Goal: Task Accomplishment & Management: Manage account settings

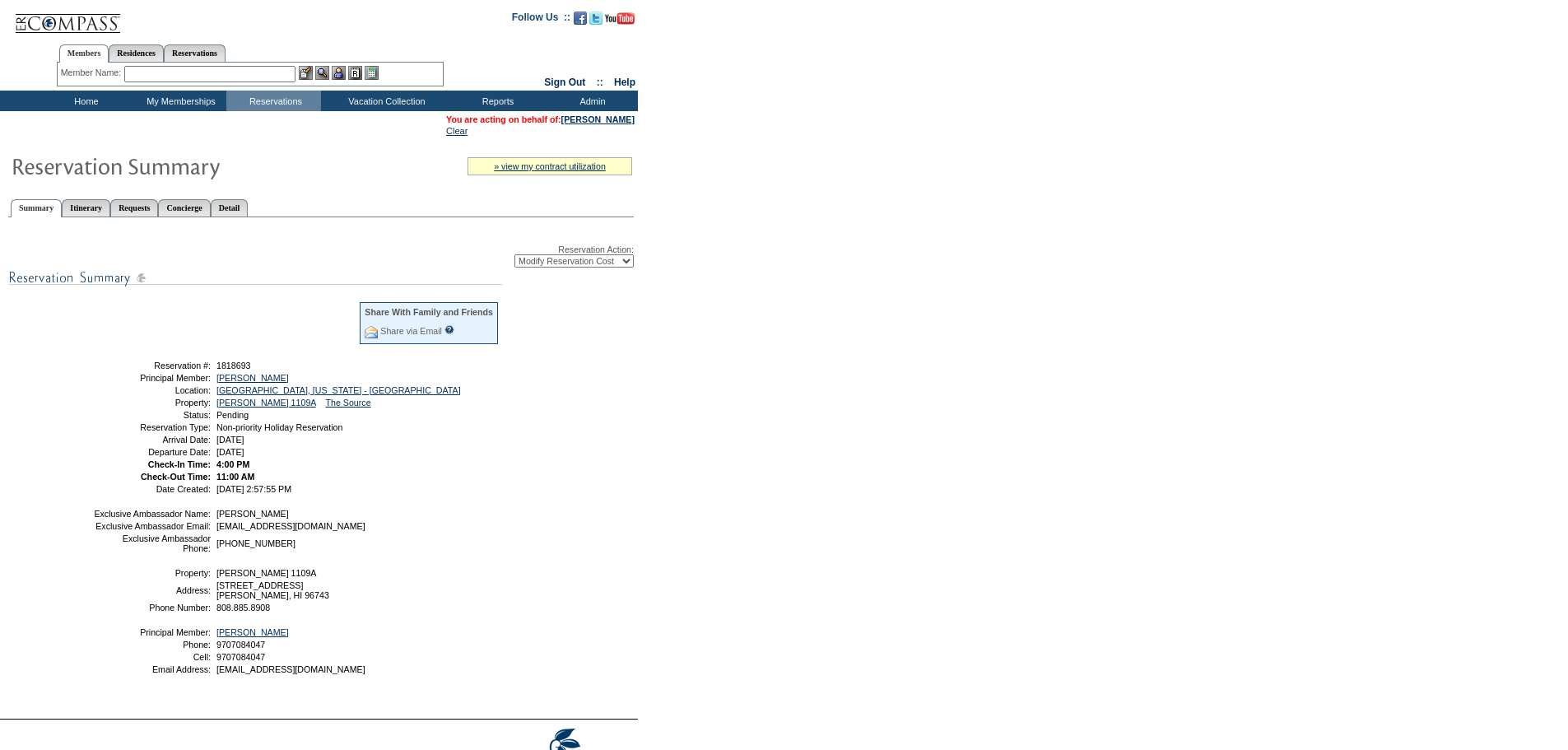
select select "ChangeCost"
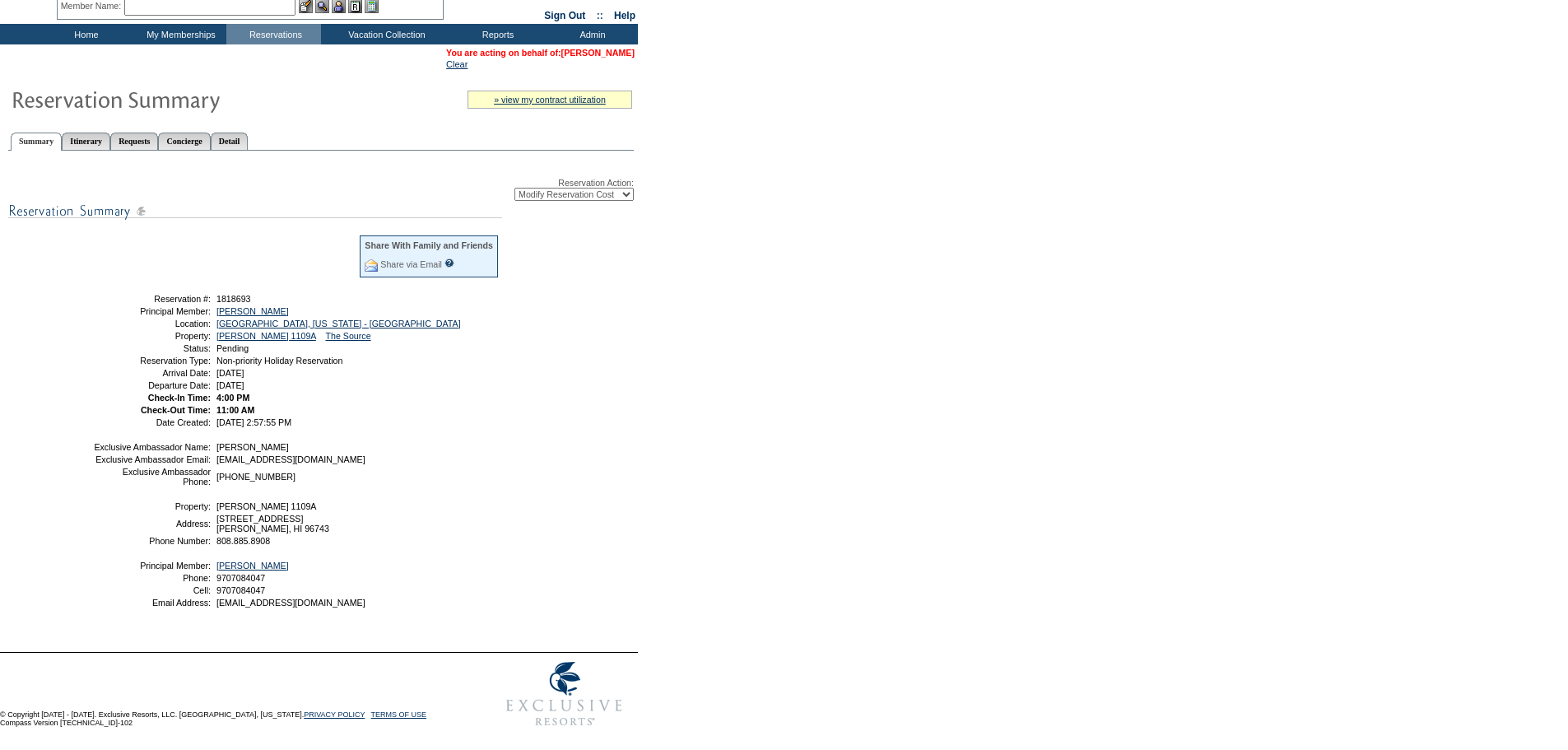
click at [588, 48] on link "[PERSON_NAME]" at bounding box center [597, 53] width 73 height 10
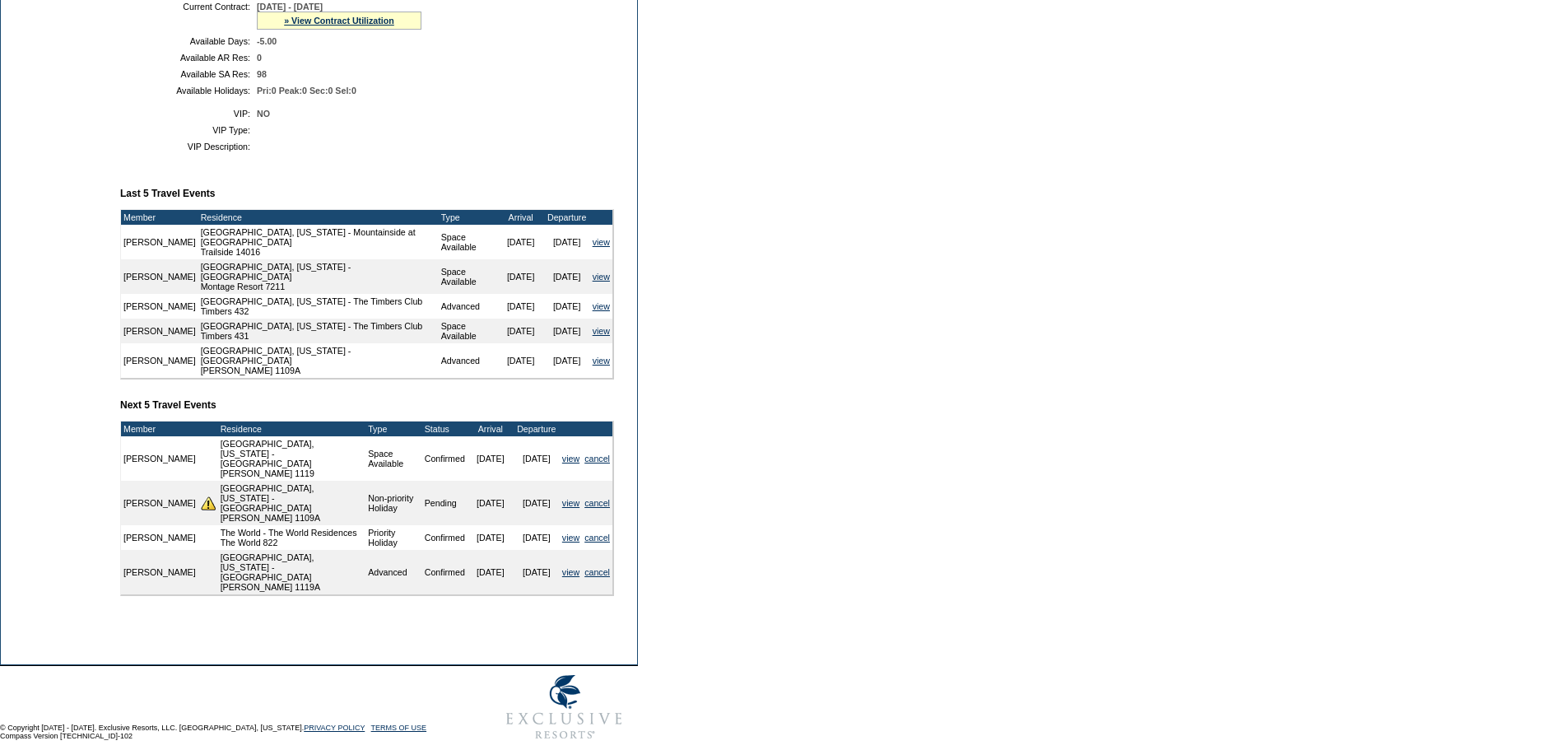
scroll to position [426, 0]
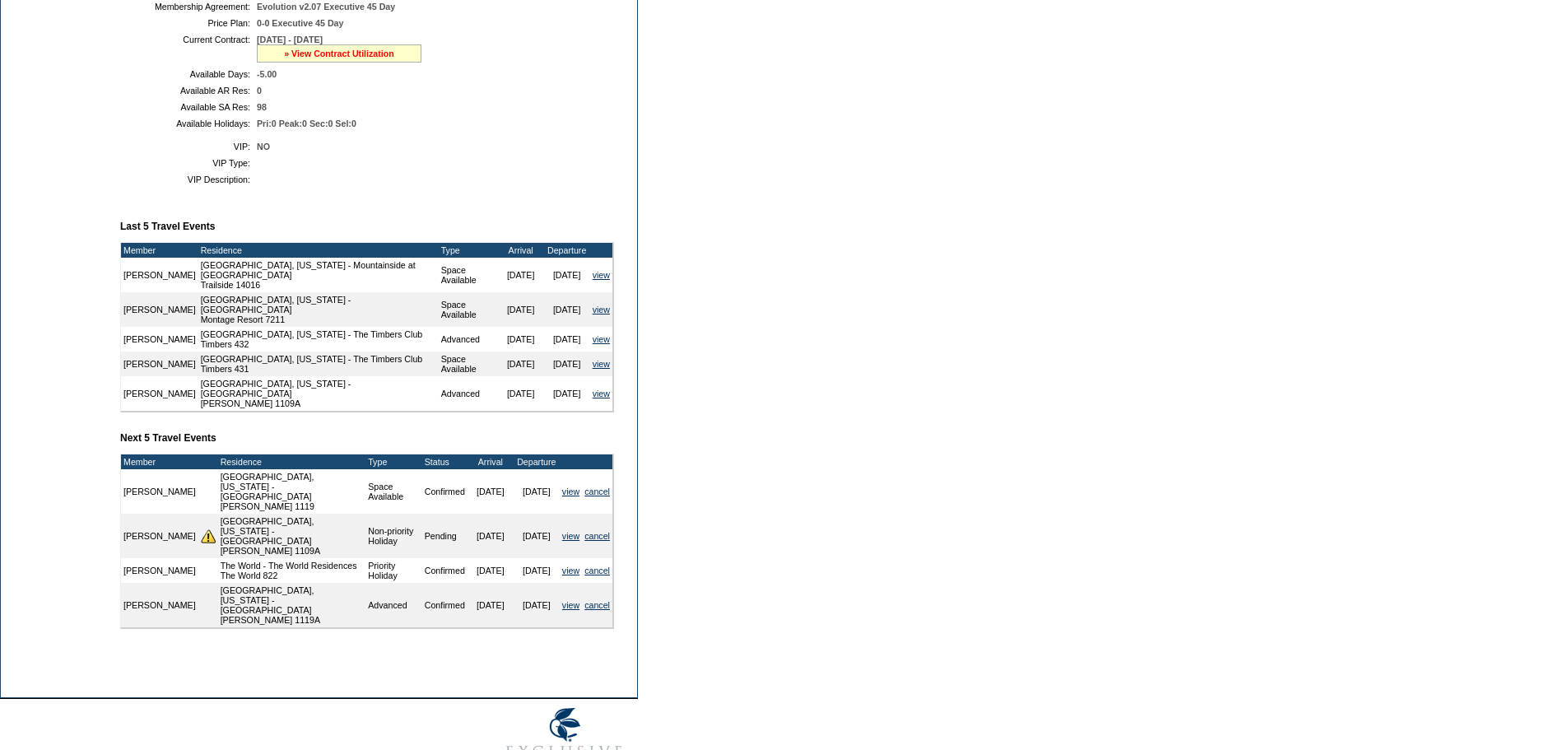
click at [355, 59] on link "» View Contract Utilization" at bounding box center [339, 54] width 110 height 10
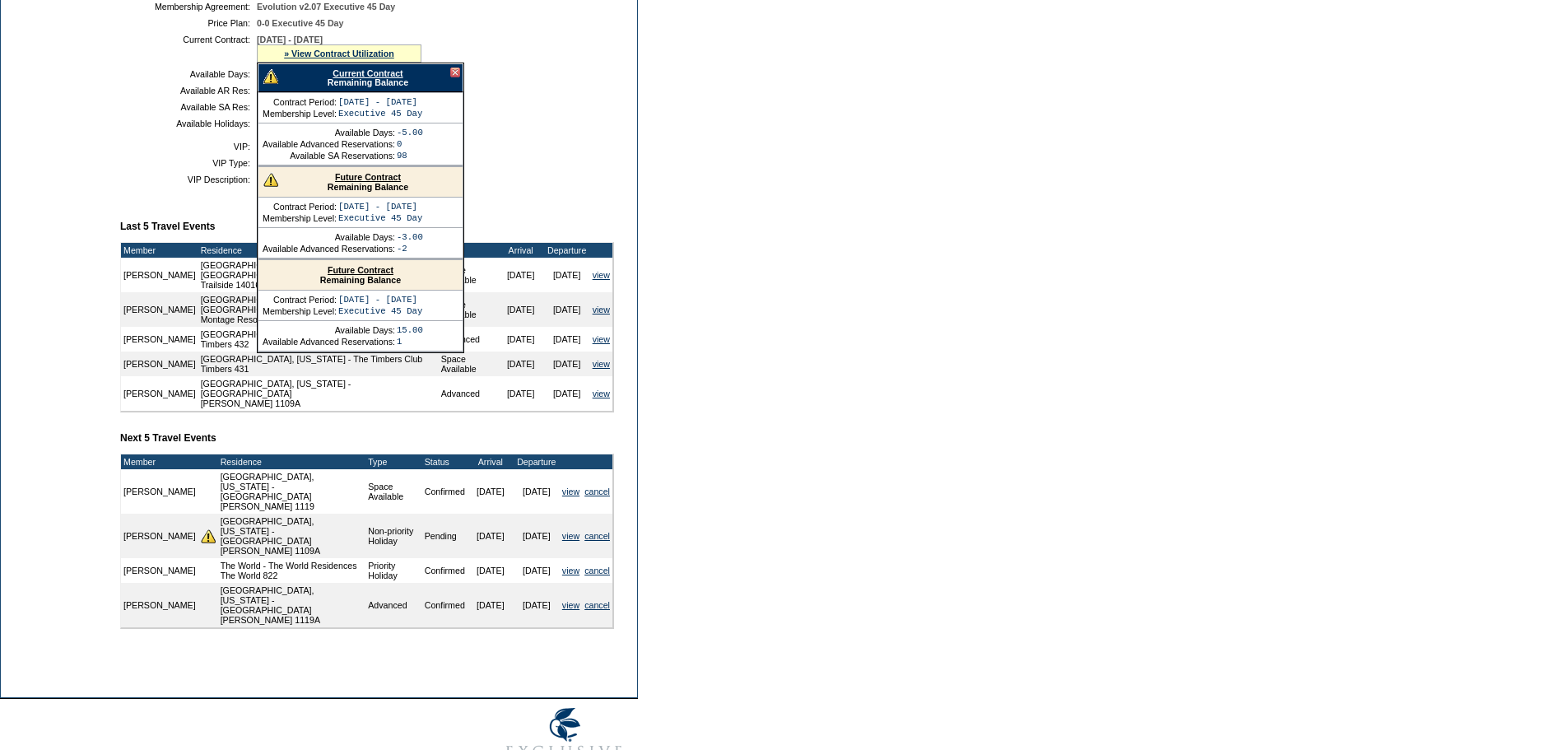
click at [456, 78] on div at bounding box center [455, 72] width 10 height 10
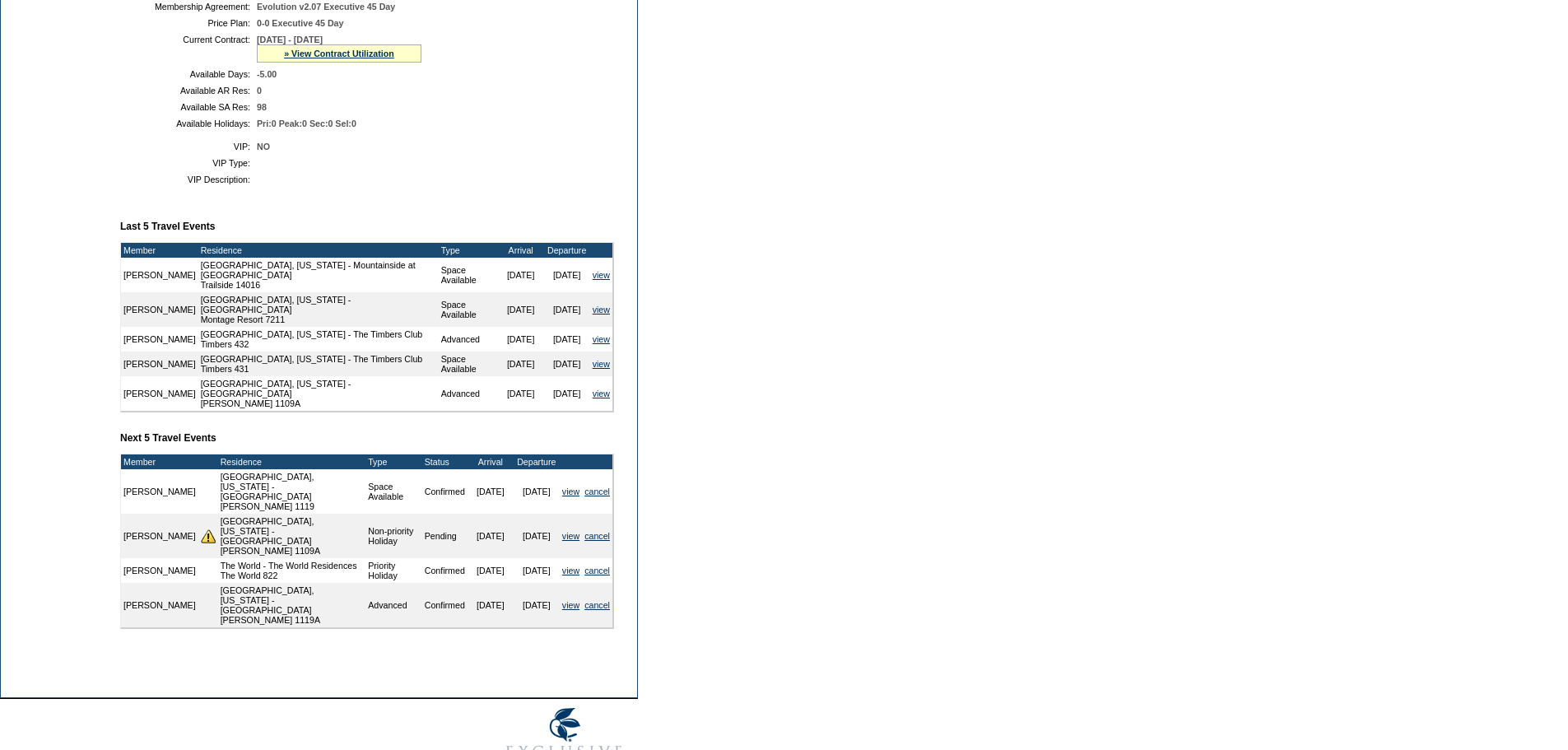
drag, startPoint x: 200, startPoint y: 573, endPoint x: 174, endPoint y: 547, distance: 36.8
click at [174, 547] on tr "Robert Delves Kohala Coast, Hawaii - Pauoa Beach Club Hale Luana 1109A Non-prio…" at bounding box center [366, 536] width 491 height 44
click at [365, 556] on td "Non-priority Holiday" at bounding box center [393, 536] width 56 height 44
click at [592, 497] on link "cancel" at bounding box center [597, 491] width 26 height 10
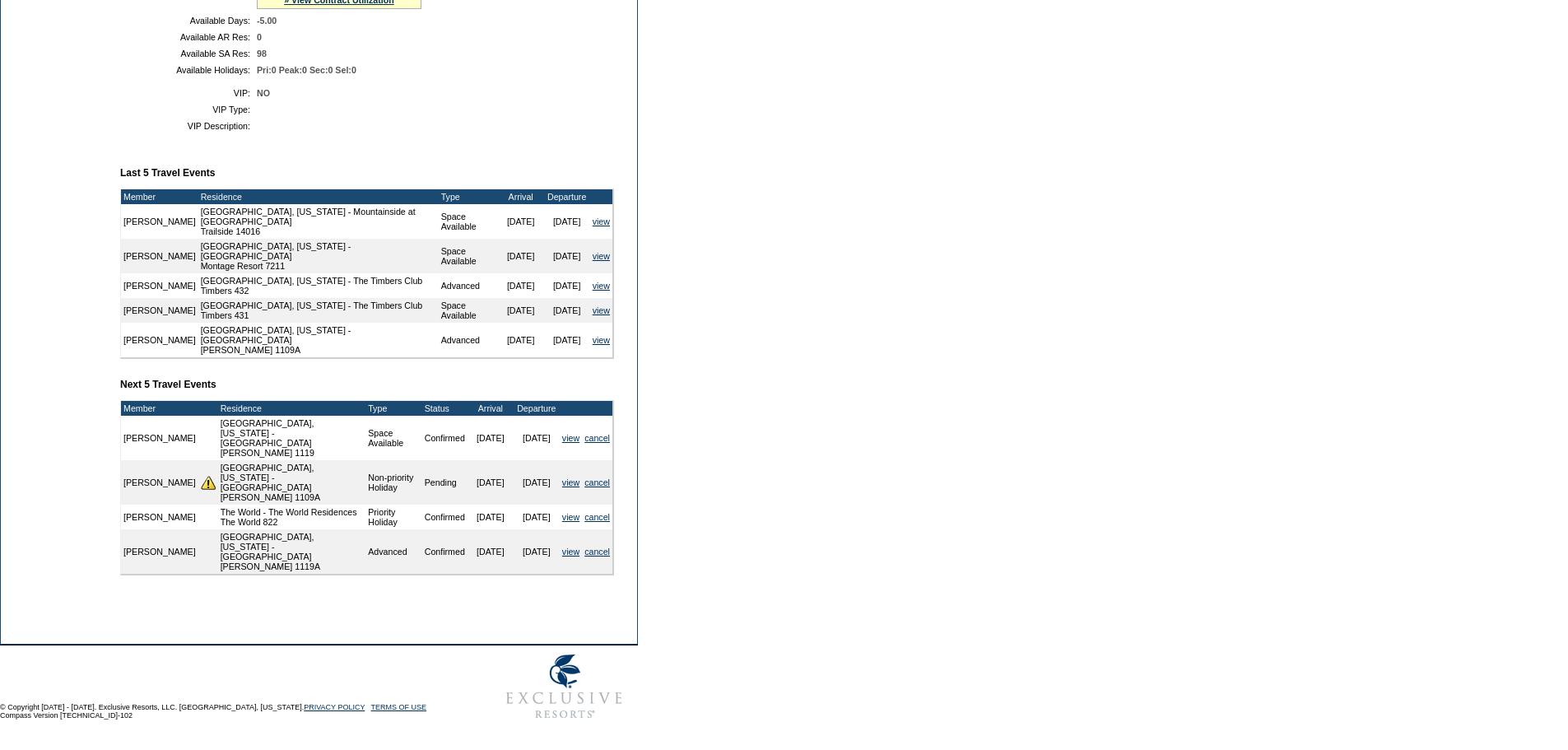
scroll to position [508, 0]
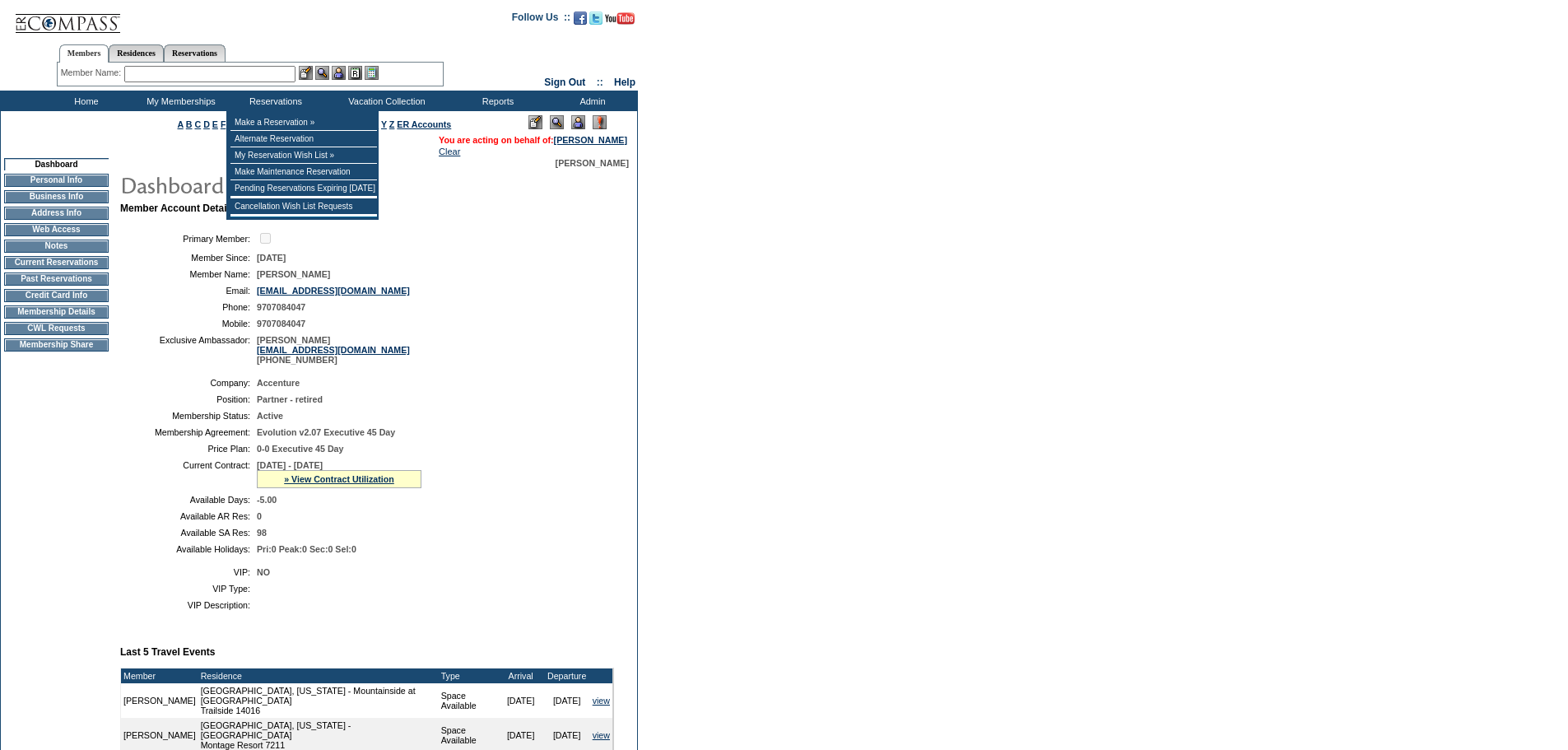
click at [272, 76] on input "text" at bounding box center [210, 74] width 172 height 16
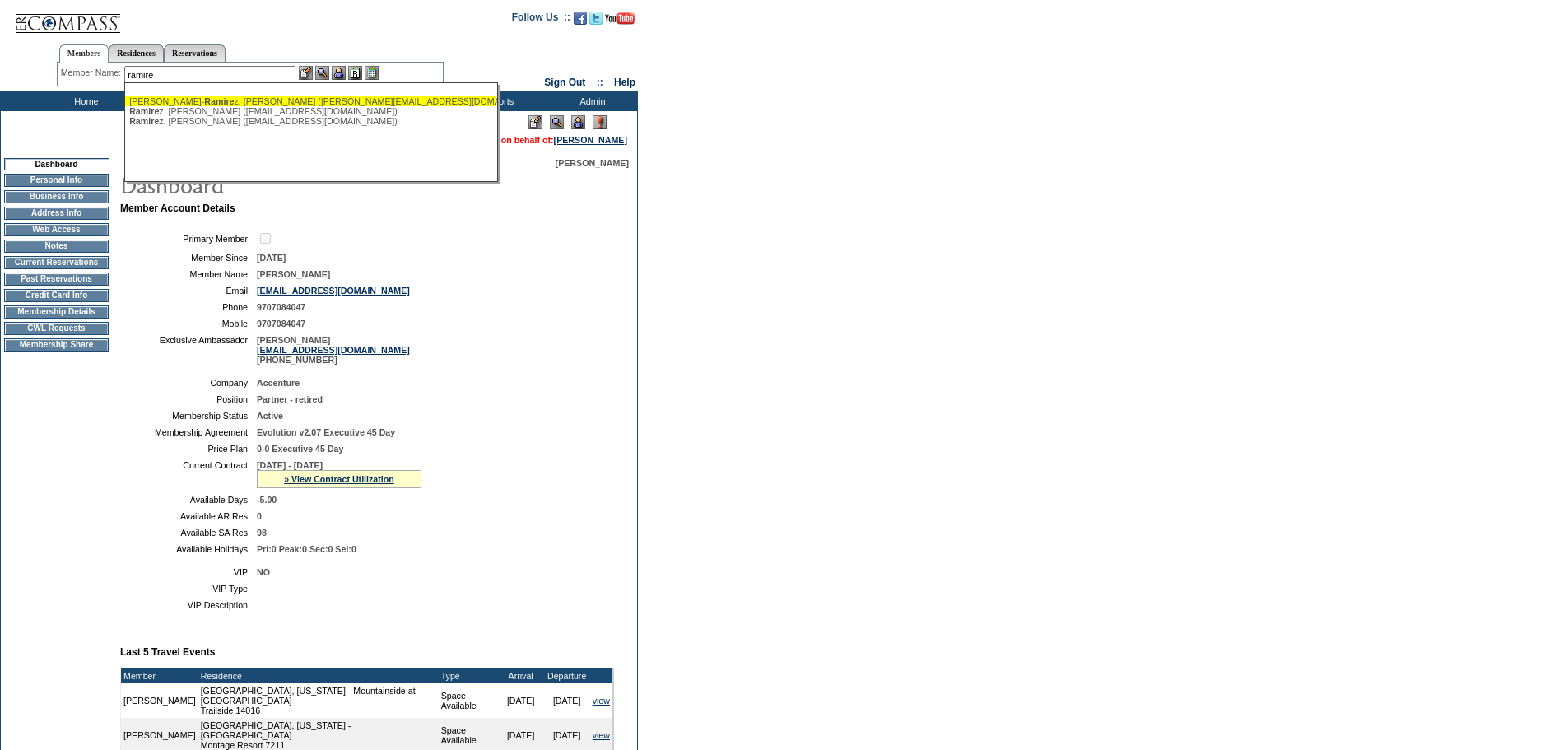
click at [204, 105] on span "Ramire" at bounding box center [219, 101] width 30 height 10
type input "[PERSON_NAME] ([PERSON_NAME][EMAIL_ADDRESS][DOMAIN_NAME])"
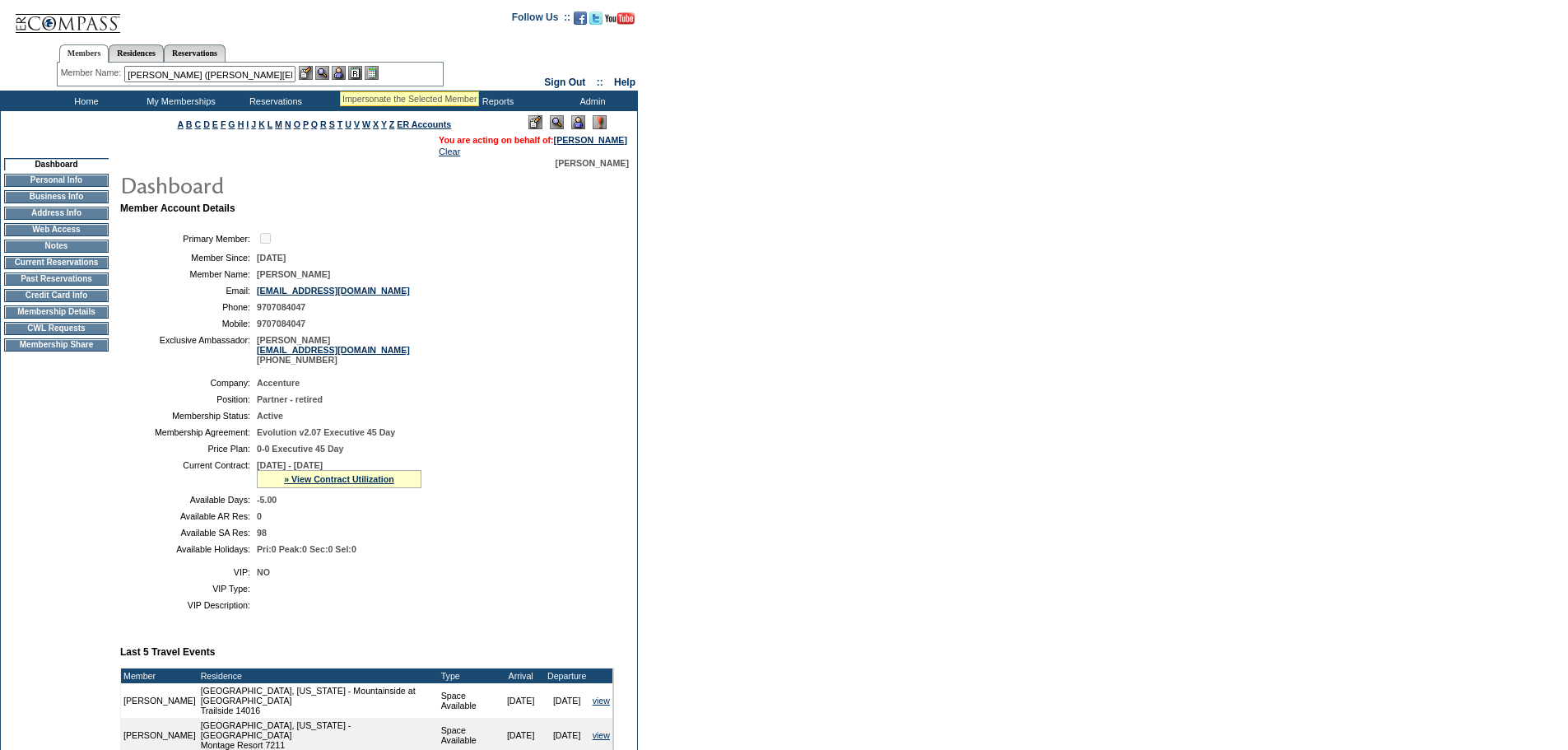
click at [339, 71] on img at bounding box center [339, 73] width 14 height 14
click at [317, 74] on div at bounding box center [339, 73] width 80 height 14
click at [329, 72] on img at bounding box center [322, 73] width 14 height 14
